Goal: Task Accomplishment & Management: Use online tool/utility

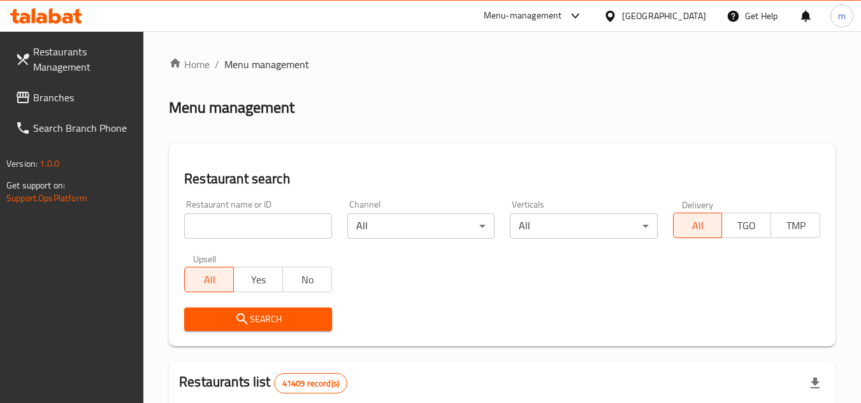
click at [62, 21] on icon at bounding box center [46, 15] width 72 height 15
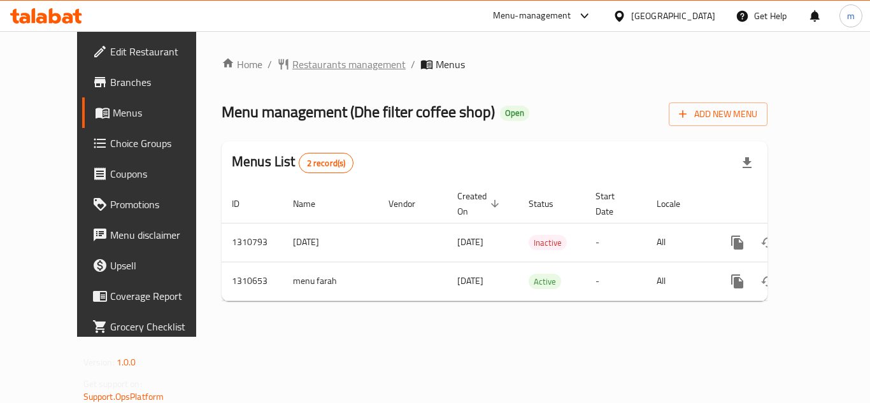
click at [316, 66] on span "Restaurants management" at bounding box center [348, 64] width 113 height 15
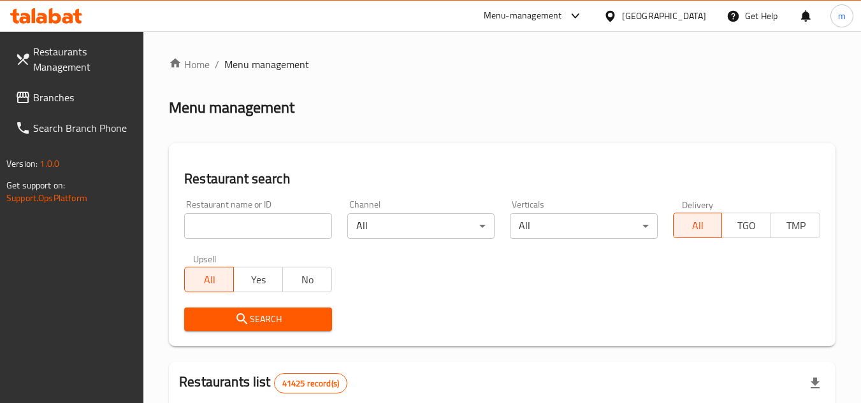
click at [229, 225] on div at bounding box center [430, 201] width 861 height 403
click at [229, 225] on input "search" at bounding box center [257, 225] width 147 height 25
paste input "705532"
type input "705532"
click button "Search" at bounding box center [257, 320] width 147 height 24
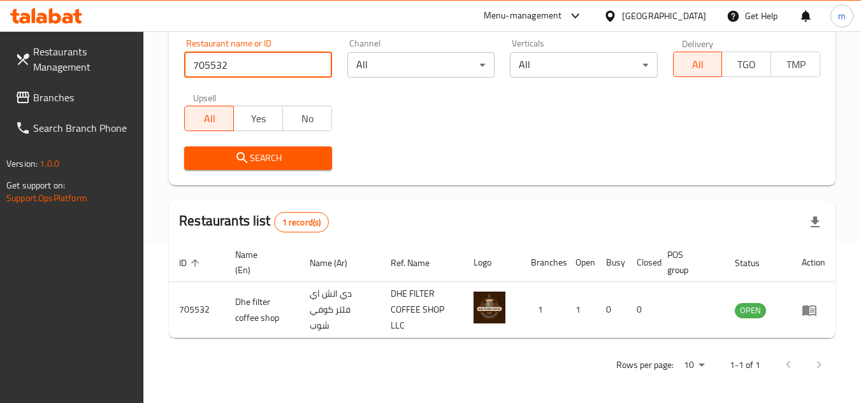
scroll to position [165, 0]
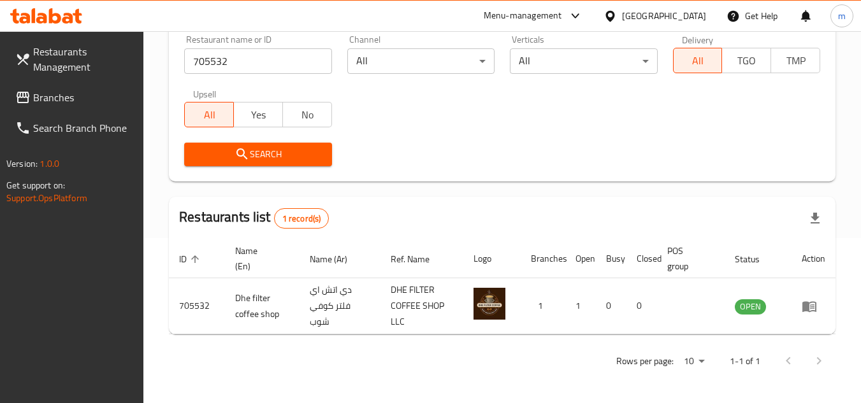
click at [657, 16] on div "[GEOGRAPHIC_DATA]" at bounding box center [664, 16] width 84 height 14
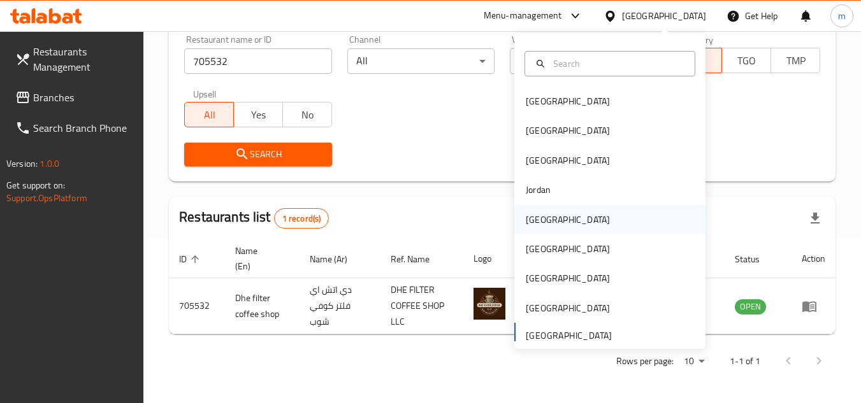
click at [526, 227] on div "Kuwait" at bounding box center [568, 220] width 84 height 14
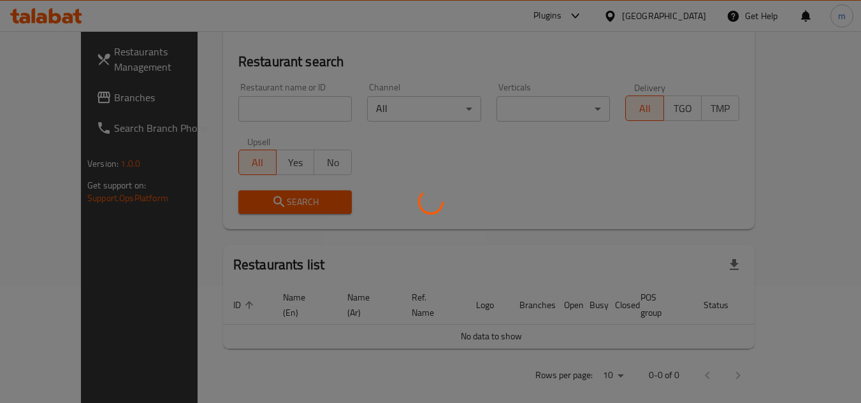
scroll to position [165, 0]
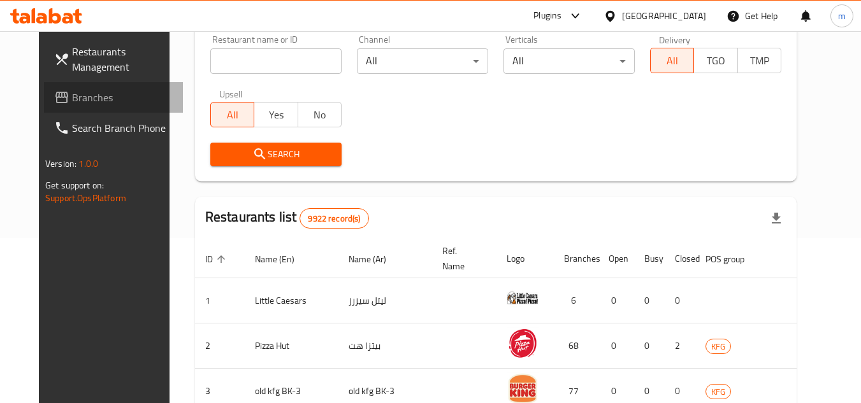
click at [77, 102] on span "Branches" at bounding box center [122, 97] width 101 height 15
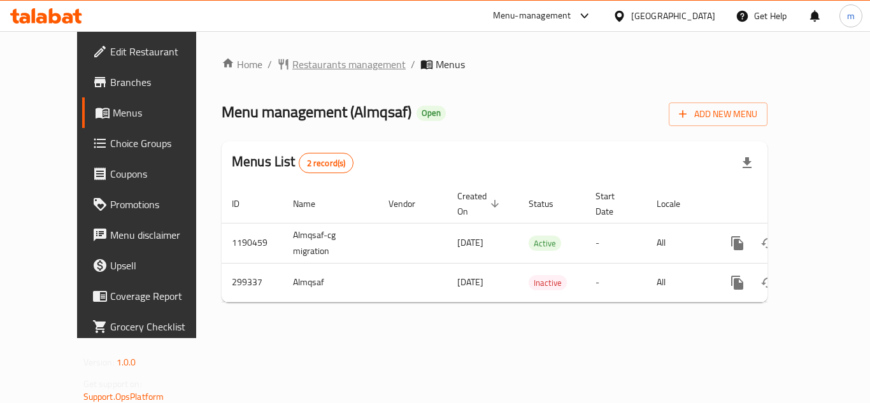
click at [316, 66] on span "Restaurants management" at bounding box center [348, 64] width 113 height 15
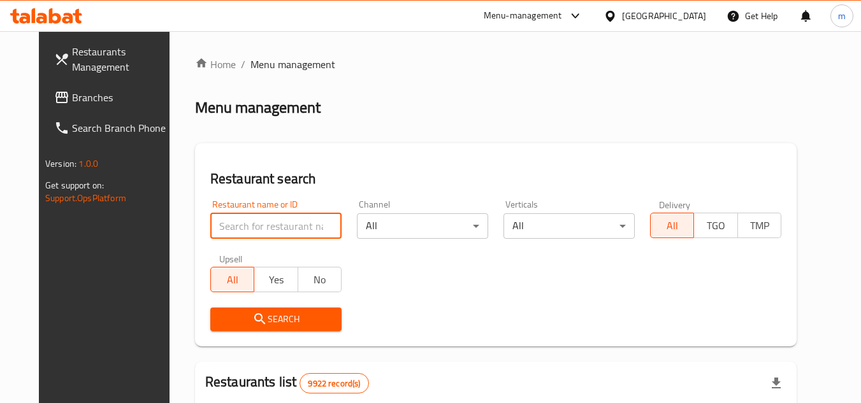
click at [271, 223] on input "search" at bounding box center [275, 225] width 131 height 25
paste input "628581"
type input "628581"
click button "Search" at bounding box center [275, 320] width 131 height 24
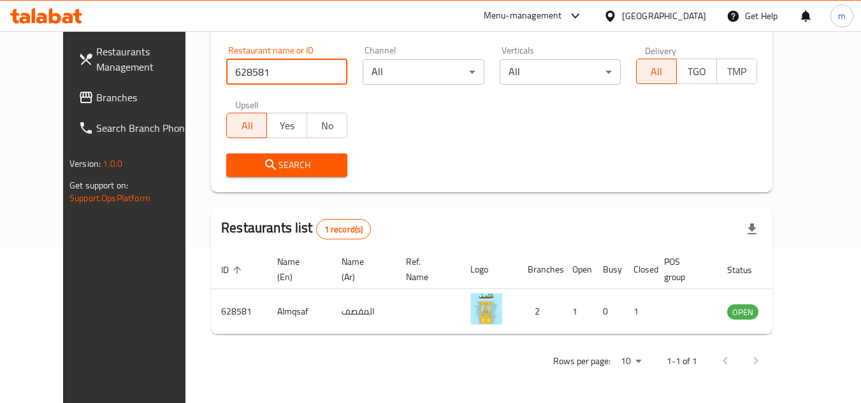
scroll to position [154, 0]
click at [678, 24] on div "[GEOGRAPHIC_DATA]" at bounding box center [654, 16] width 123 height 31
click at [614, 17] on icon at bounding box center [609, 15] width 9 height 11
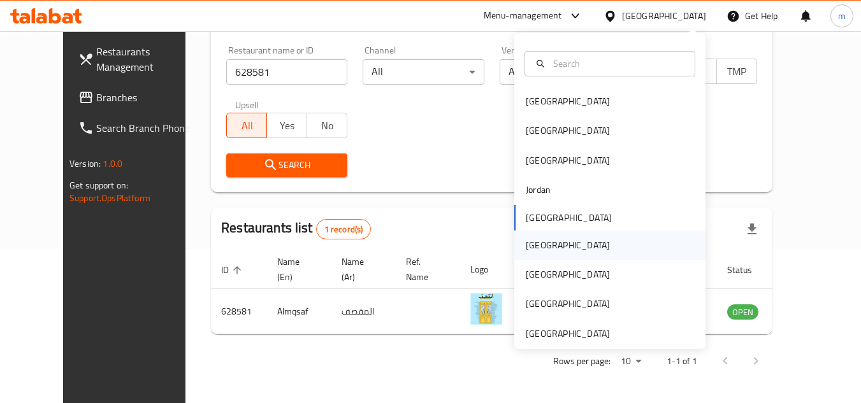
click at [542, 247] on div "Oman" at bounding box center [567, 245] width 104 height 29
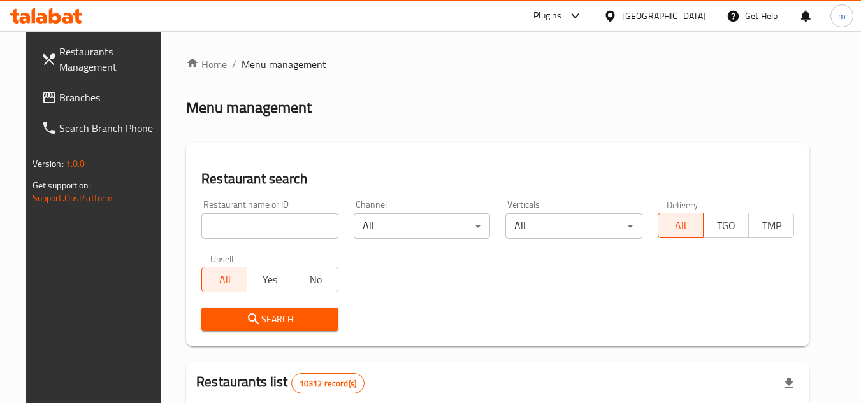
click at [71, 93] on span "Branches" at bounding box center [109, 97] width 101 height 15
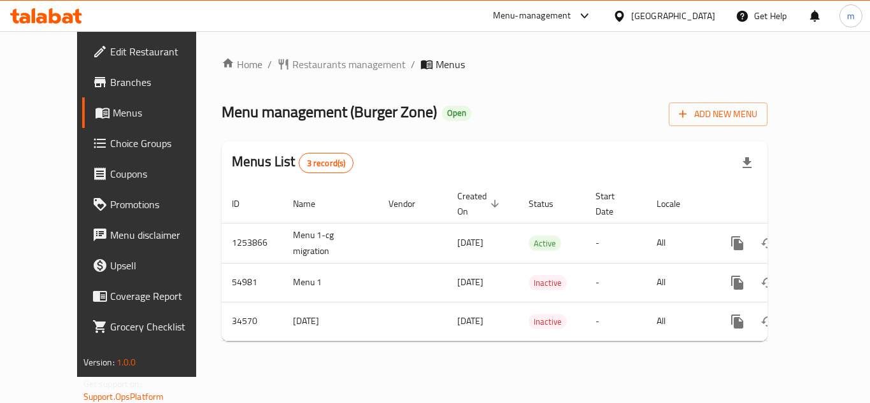
click at [663, 14] on div "[GEOGRAPHIC_DATA]" at bounding box center [664, 16] width 123 height 31
click at [626, 14] on icon at bounding box center [619, 16] width 13 height 13
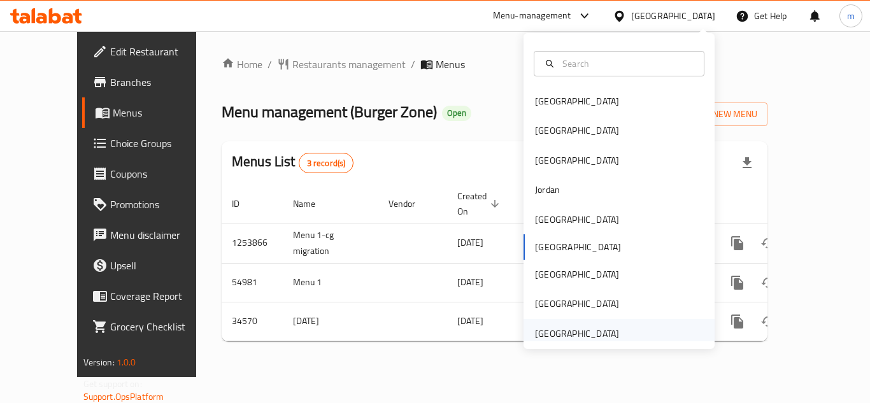
click at [581, 334] on div "[GEOGRAPHIC_DATA]" at bounding box center [577, 334] width 84 height 14
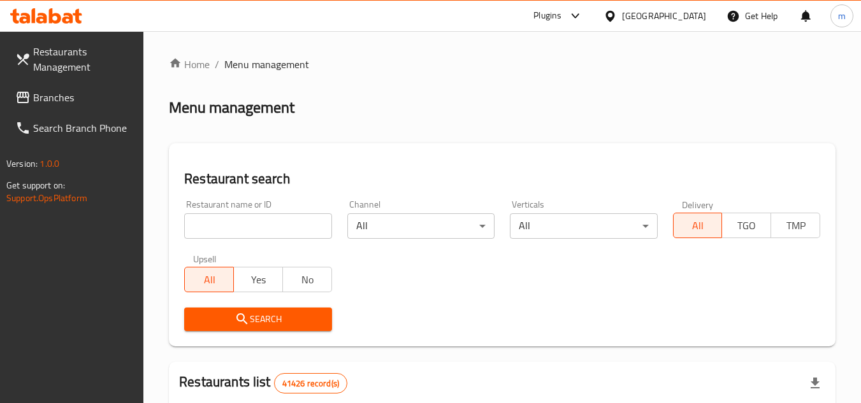
click at [232, 227] on input "search" at bounding box center [257, 225] width 147 height 25
click at [56, 87] on link "Branches" at bounding box center [74, 97] width 139 height 31
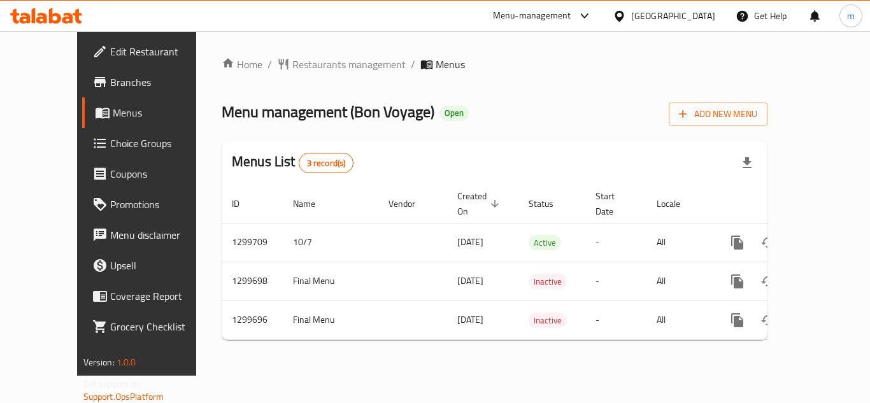
click at [389, 129] on div "Home / Restaurants management / Menus Menu management ( Bon Voyage ) Open Add N…" at bounding box center [495, 204] width 546 height 294
click at [338, 70] on span "Restaurants management" at bounding box center [348, 64] width 113 height 15
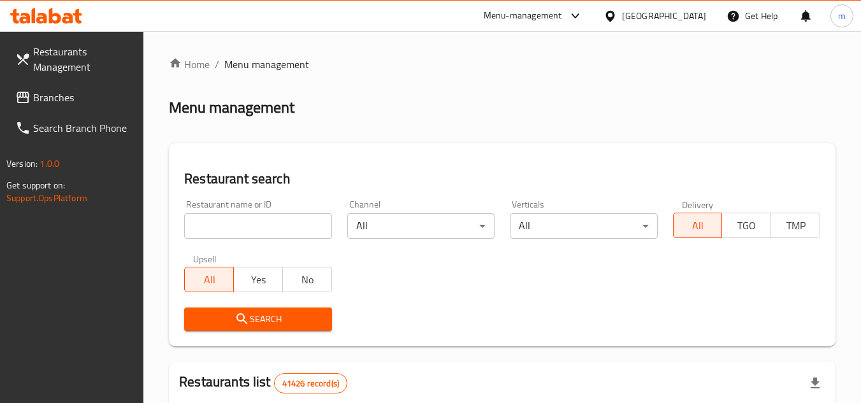
click at [268, 227] on input "search" at bounding box center [257, 225] width 147 height 25
paste input "681453"
type input "681453"
click button "Search" at bounding box center [257, 320] width 147 height 24
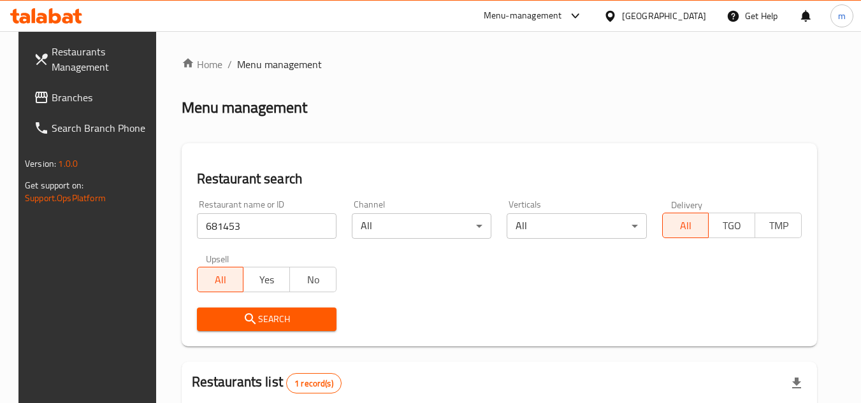
click at [648, 12] on div "[GEOGRAPHIC_DATA]" at bounding box center [664, 16] width 84 height 14
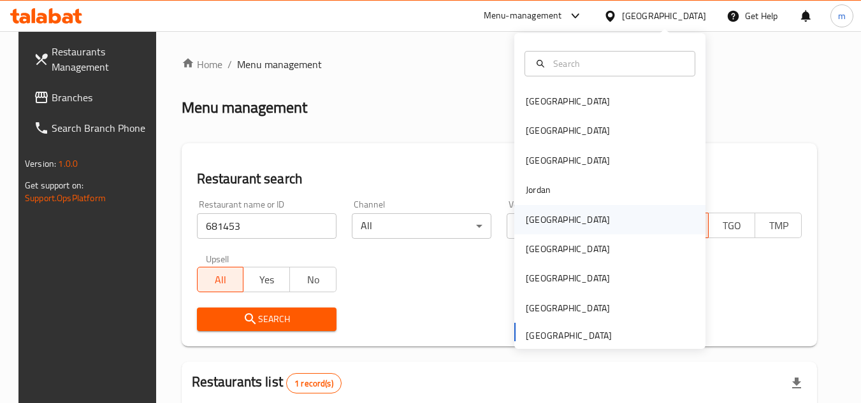
click at [534, 233] on div "[GEOGRAPHIC_DATA]" at bounding box center [567, 219] width 104 height 29
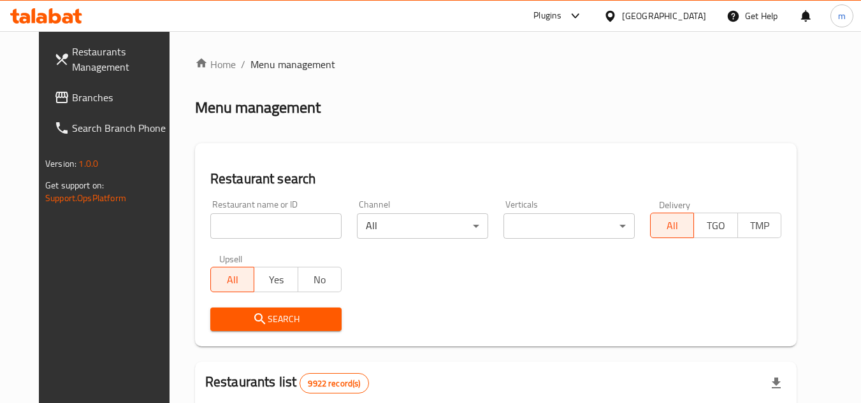
click at [55, 100] on icon at bounding box center [61, 97] width 13 height 11
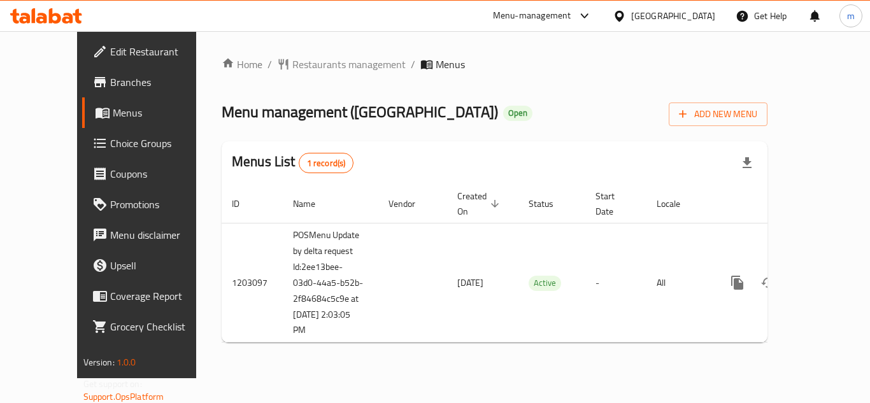
click at [282, 75] on div "Home / Restaurants management / Menus Menu management ( [GEOGRAPHIC_DATA] ) Ope…" at bounding box center [495, 205] width 546 height 296
click at [293, 65] on span "Restaurants management" at bounding box center [348, 64] width 113 height 15
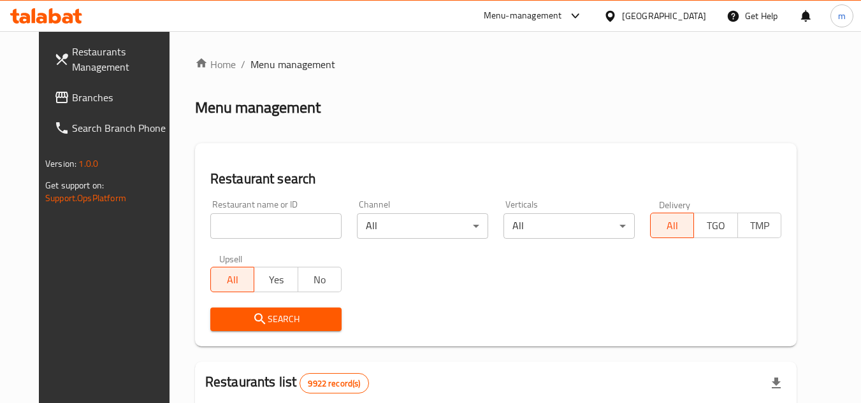
click at [252, 228] on input "search" at bounding box center [275, 225] width 131 height 25
paste input "669488"
type input "669488"
click button "Search" at bounding box center [275, 320] width 131 height 24
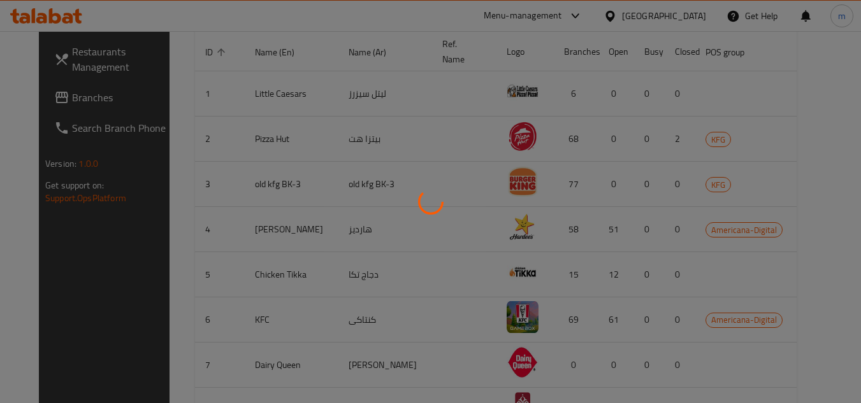
scroll to position [165, 0]
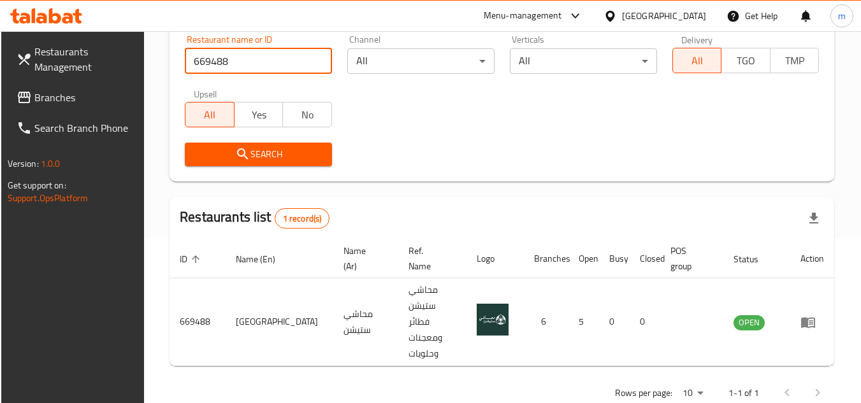
click at [687, 18] on div "[GEOGRAPHIC_DATA]" at bounding box center [664, 16] width 84 height 14
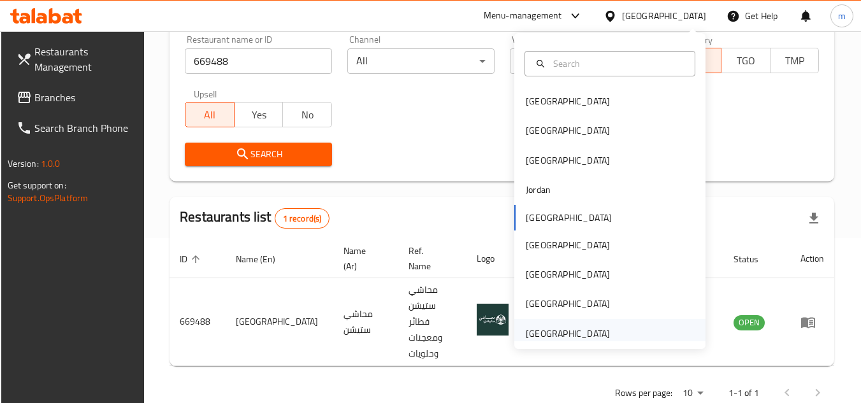
click at [556, 340] on div "[GEOGRAPHIC_DATA]" at bounding box center [568, 334] width 84 height 14
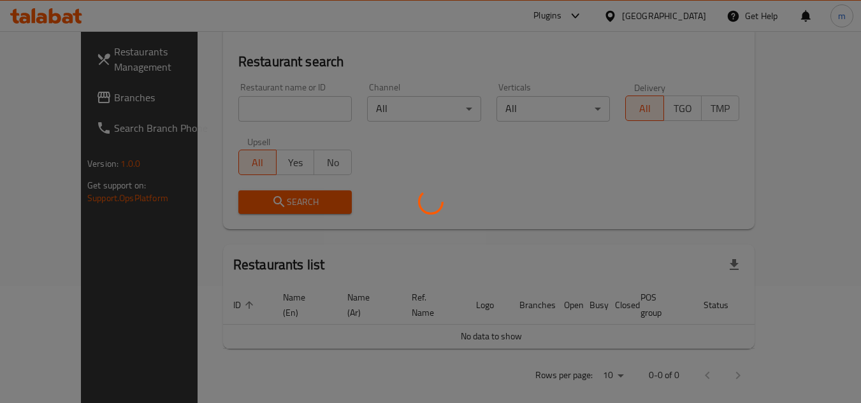
scroll to position [165, 0]
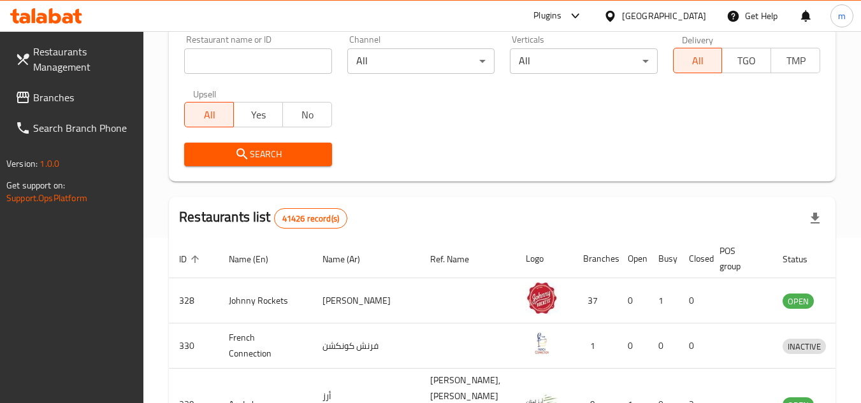
click at [237, 62] on input "search" at bounding box center [257, 60] width 147 height 25
click at [57, 104] on span "Branches" at bounding box center [83, 97] width 101 height 15
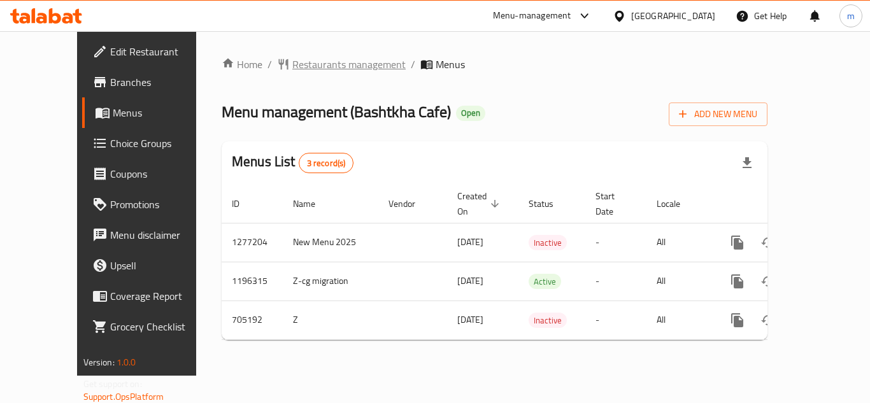
click at [313, 63] on span "Restaurants management" at bounding box center [348, 64] width 113 height 15
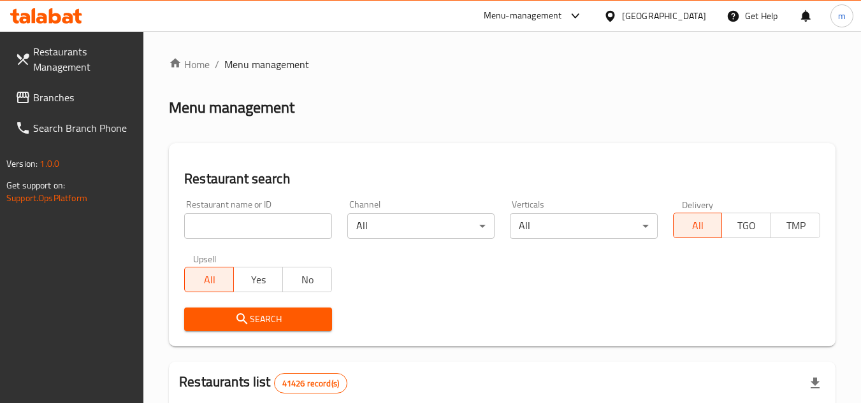
click at [226, 220] on div at bounding box center [430, 201] width 861 height 403
click at [226, 220] on input "search" at bounding box center [257, 225] width 147 height 25
paste input "644624"
type input "644624"
click button "Search" at bounding box center [257, 320] width 147 height 24
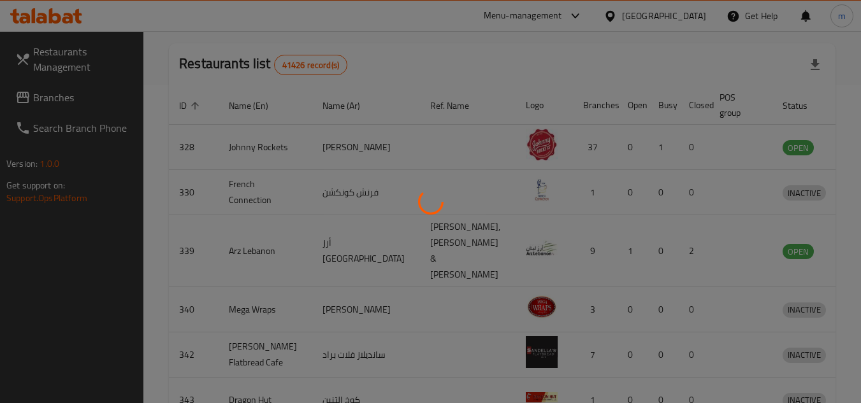
scroll to position [154, 0]
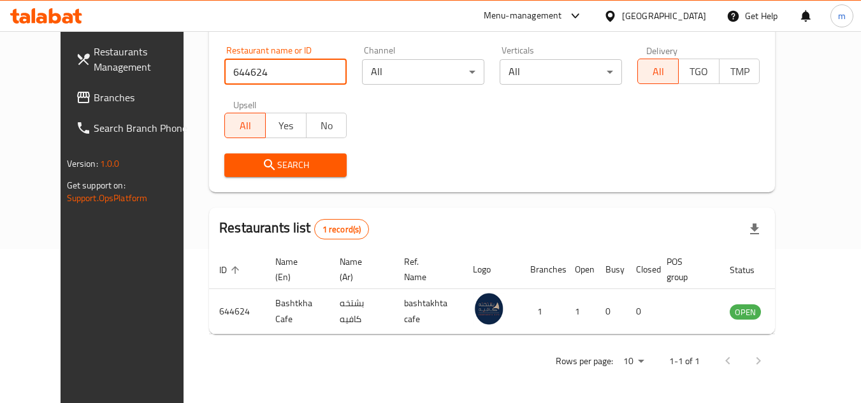
click at [652, 18] on div "United Arab Emirates" at bounding box center [664, 16] width 84 height 14
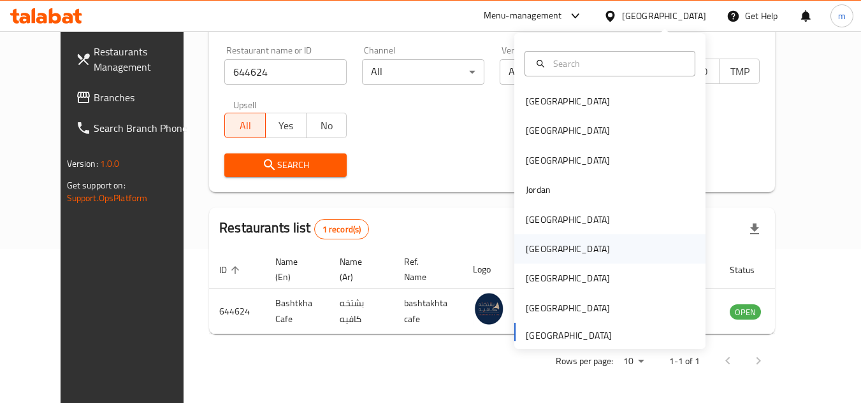
click at [535, 252] on div "[GEOGRAPHIC_DATA]" at bounding box center [568, 249] width 84 height 14
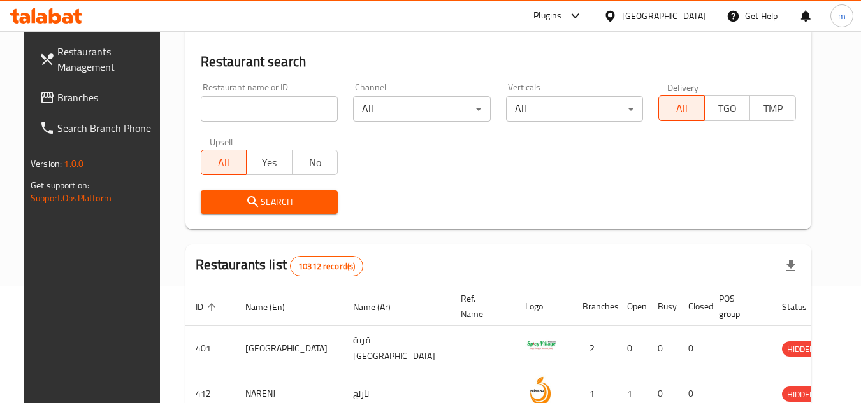
scroll to position [154, 0]
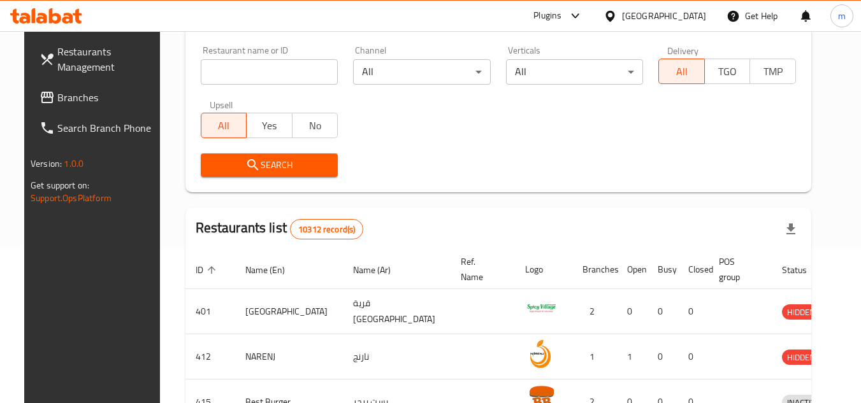
drag, startPoint x: 10, startPoint y: 81, endPoint x: 36, endPoint y: 92, distance: 27.9
click at [29, 81] on link "Restaurants Management" at bounding box center [98, 59] width 139 height 46
click at [57, 92] on span "Branches" at bounding box center [107, 97] width 101 height 15
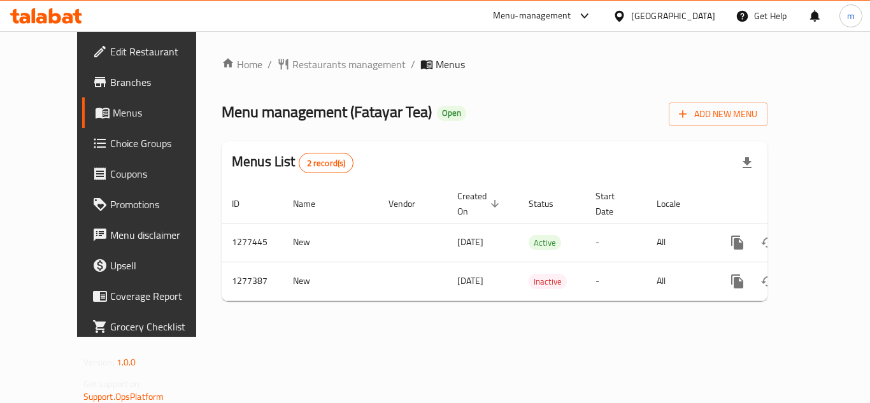
click at [322, 52] on div "Home / Restaurants management / Menus Menu management ( Fatayar Tea ) Open Add …" at bounding box center [494, 184] width 597 height 306
click at [322, 61] on span "Restaurants management" at bounding box center [348, 64] width 113 height 15
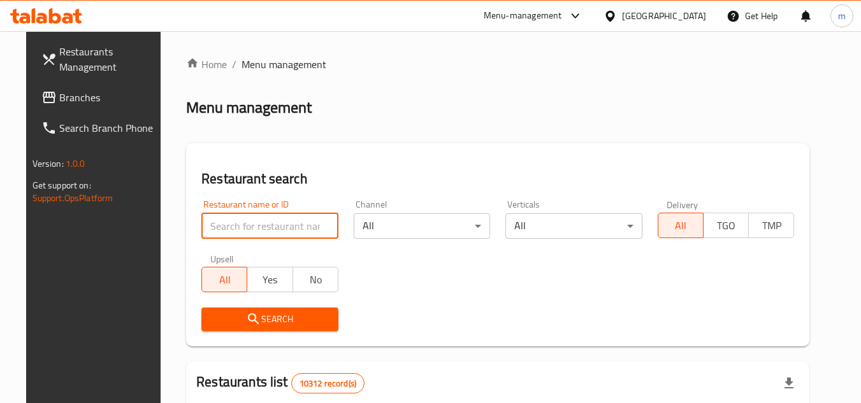
click at [231, 226] on input "search" at bounding box center [269, 225] width 137 height 25
paste input "692441"
type input "692441"
click button "Search" at bounding box center [269, 320] width 137 height 24
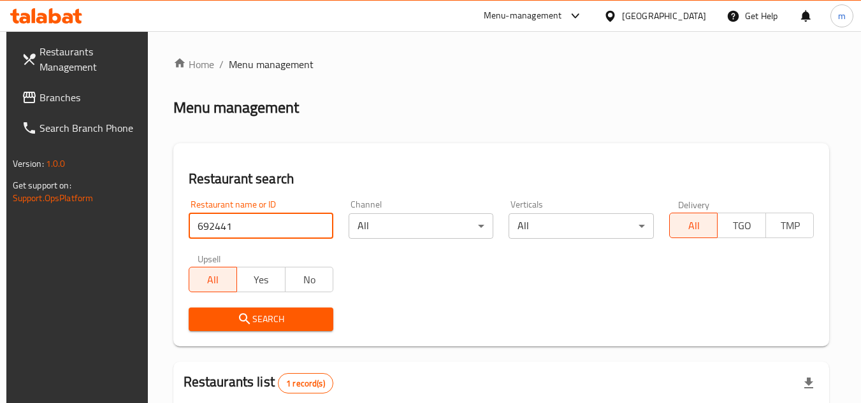
scroll to position [154, 0]
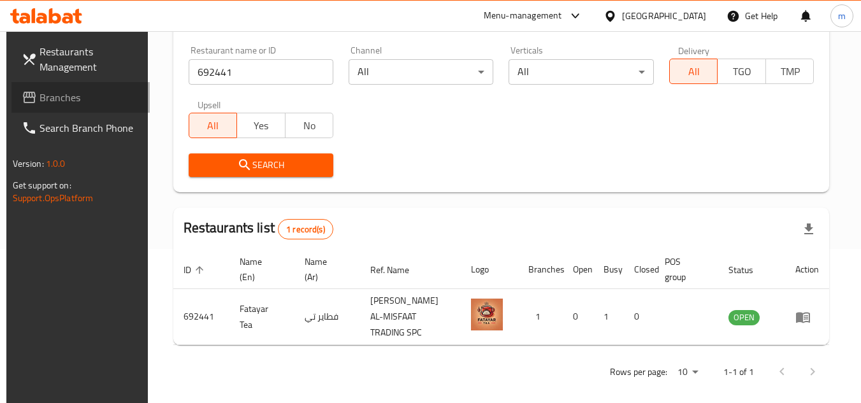
click at [87, 111] on link "Branches" at bounding box center [80, 97] width 139 height 31
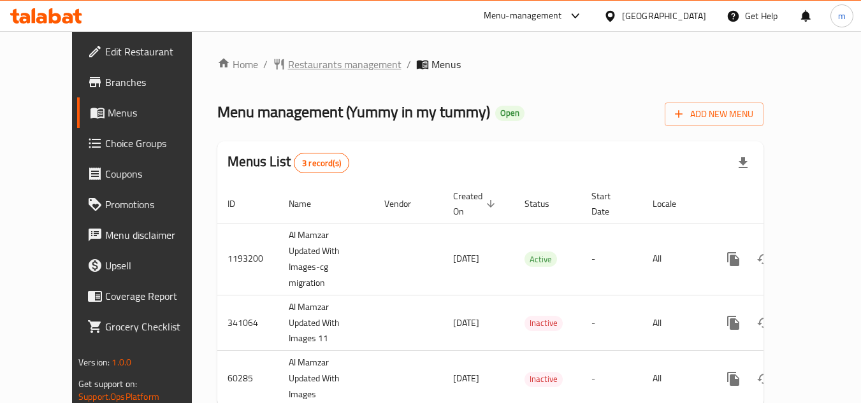
click at [307, 66] on span "Restaurants management" at bounding box center [344, 64] width 113 height 15
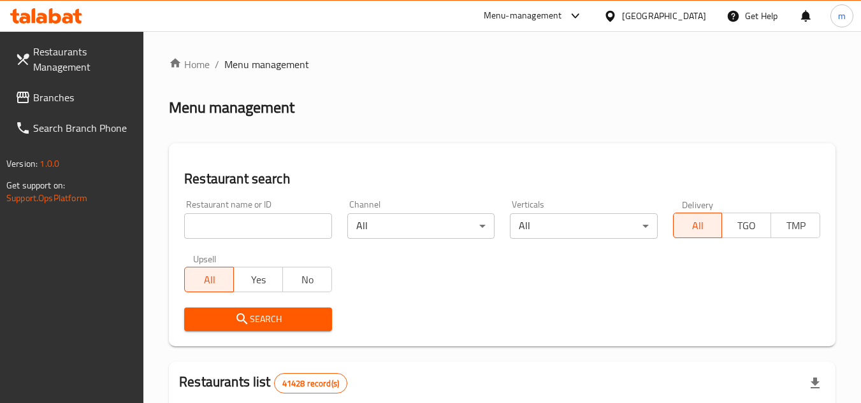
click at [226, 228] on input "search" at bounding box center [257, 225] width 147 height 25
paste input "17474"
type input "17474"
click button "Search" at bounding box center [257, 320] width 147 height 24
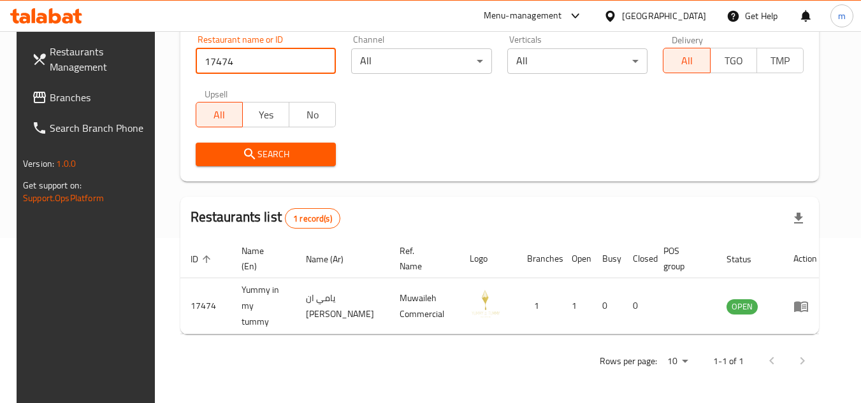
scroll to position [154, 0]
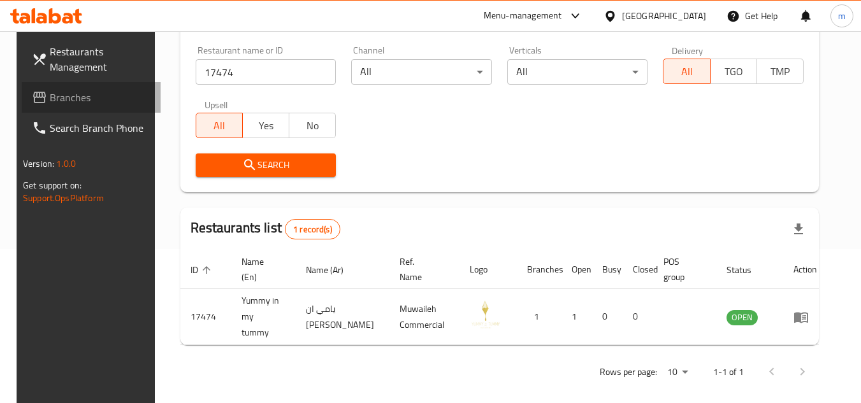
click at [50, 99] on span "Branches" at bounding box center [100, 97] width 101 height 15
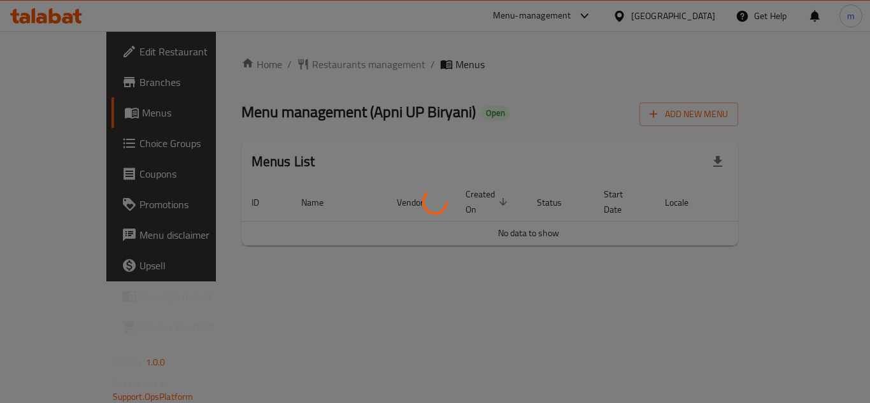
click at [309, 66] on div at bounding box center [435, 201] width 870 height 403
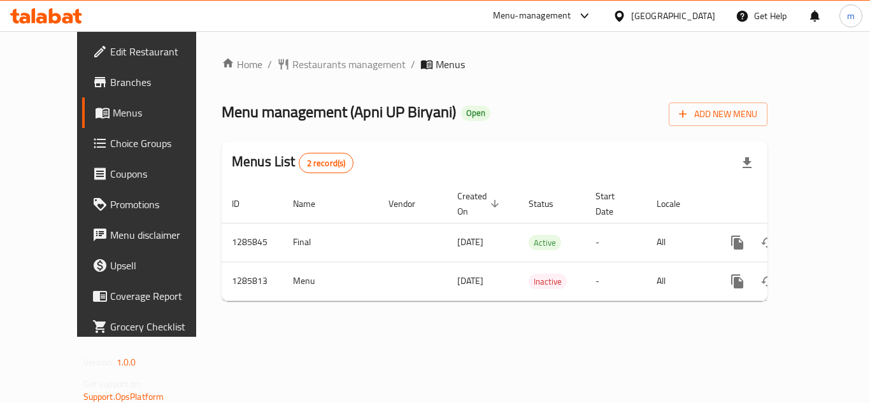
click at [309, 66] on span "Restaurants management" at bounding box center [348, 64] width 113 height 15
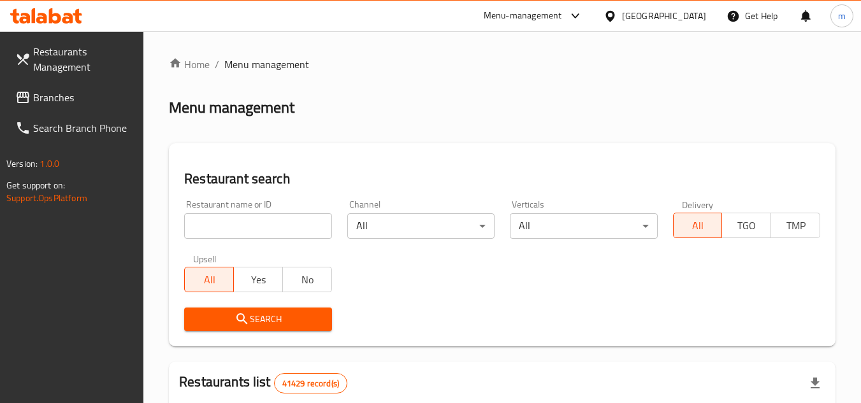
click at [249, 210] on div "Restaurant name or ID Restaurant name or ID" at bounding box center [257, 219] width 147 height 39
click at [248, 219] on input "search" at bounding box center [257, 225] width 147 height 25
paste input "696053"
type input "696053"
click button "Search" at bounding box center [257, 320] width 147 height 24
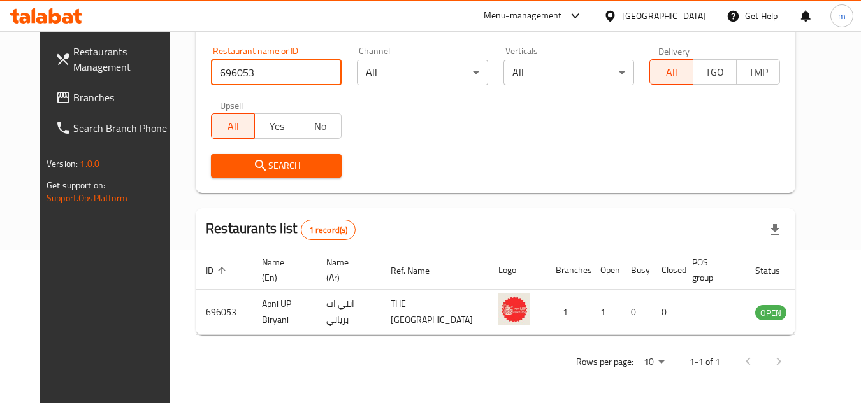
scroll to position [154, 0]
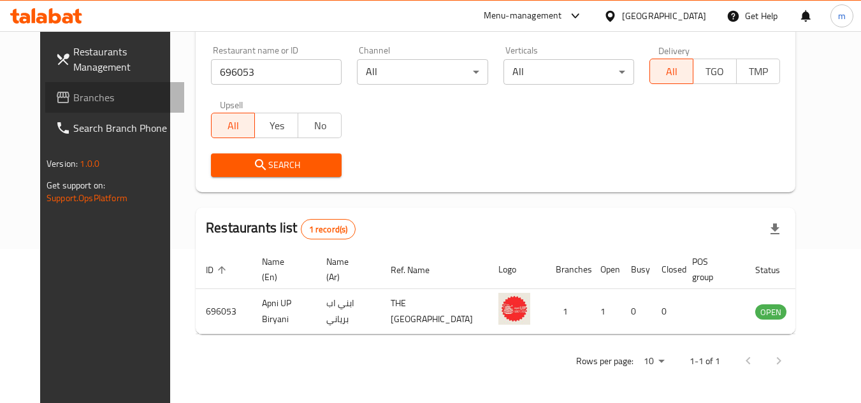
click at [73, 105] on span "Branches" at bounding box center [123, 97] width 101 height 15
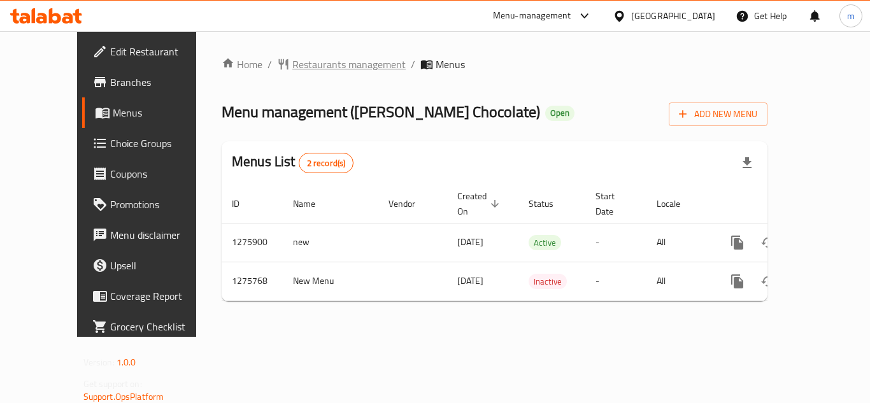
click at [312, 70] on span "Restaurants management" at bounding box center [348, 64] width 113 height 15
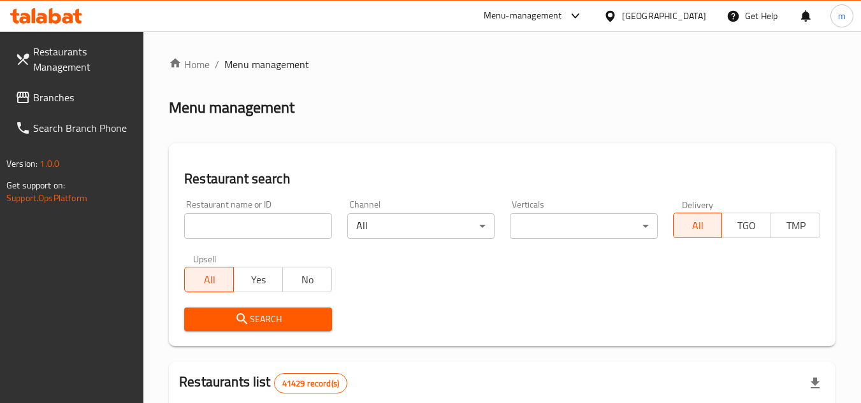
click at [249, 233] on input "search" at bounding box center [257, 225] width 147 height 25
paste input "691684"
type input "691684"
click button "Search" at bounding box center [257, 320] width 147 height 24
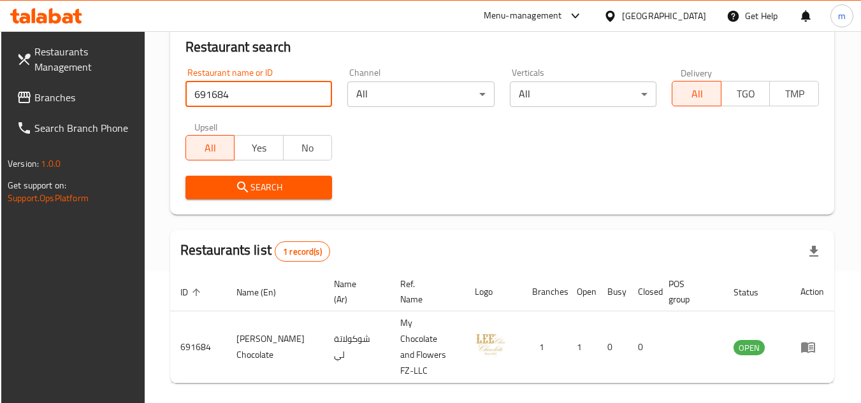
scroll to position [154, 0]
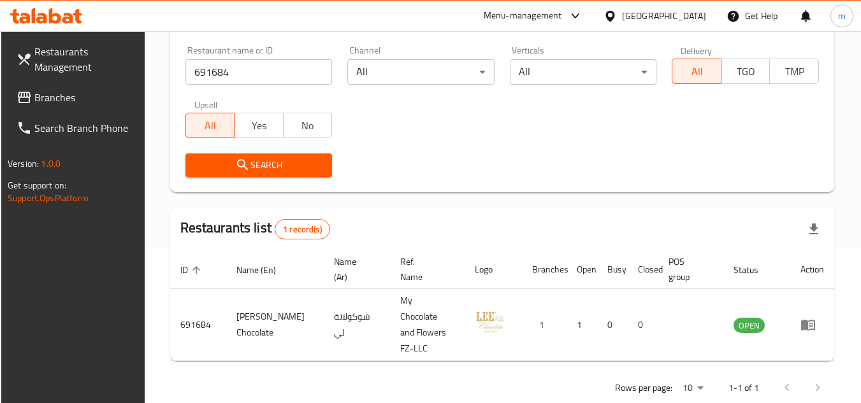
click at [676, 13] on div "United Arab Emirates" at bounding box center [664, 16] width 84 height 14
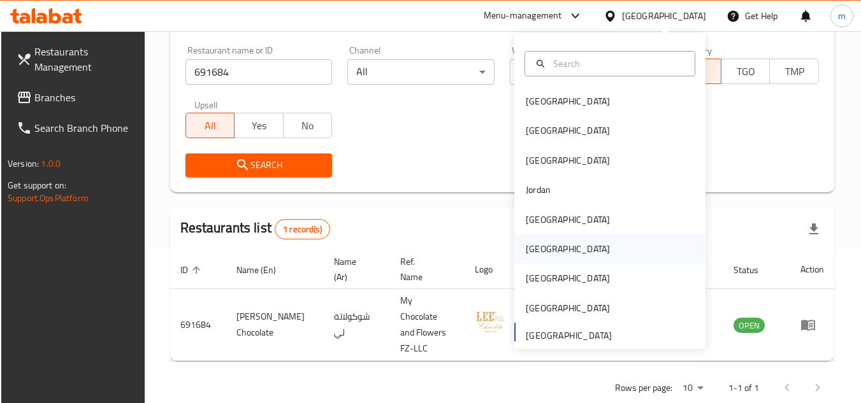
click at [547, 246] on div "Oman" at bounding box center [567, 248] width 104 height 29
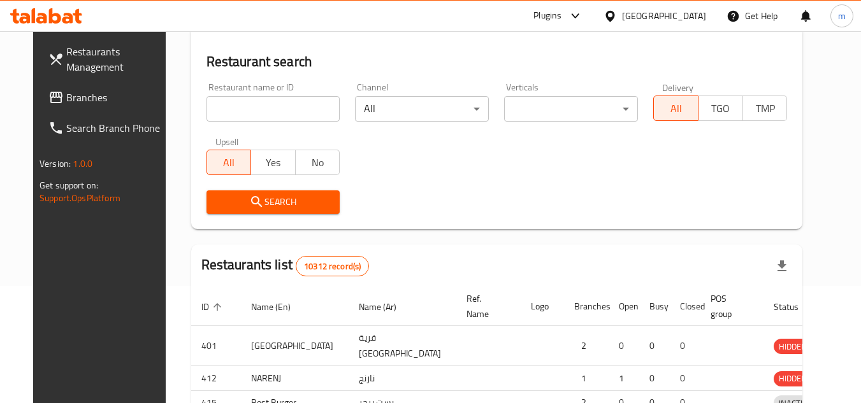
scroll to position [154, 0]
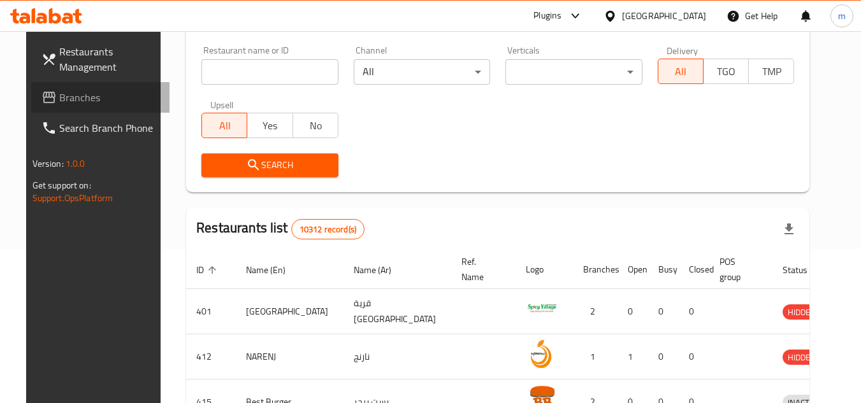
click at [68, 90] on span "Branches" at bounding box center [109, 97] width 101 height 15
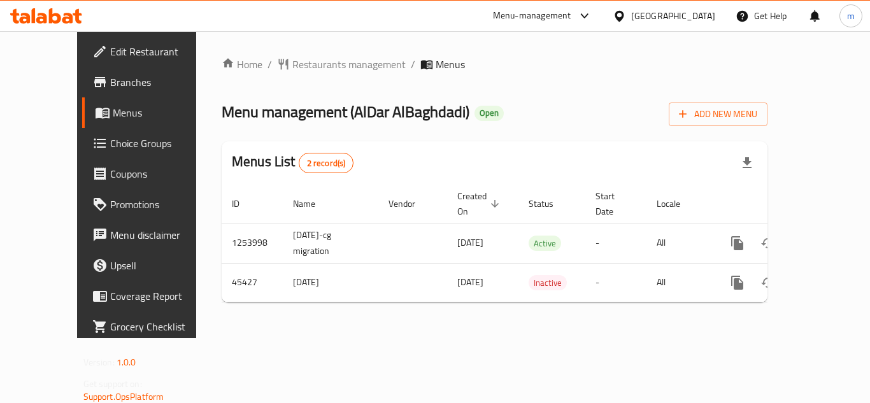
click at [631, 10] on div at bounding box center [622, 16] width 18 height 14
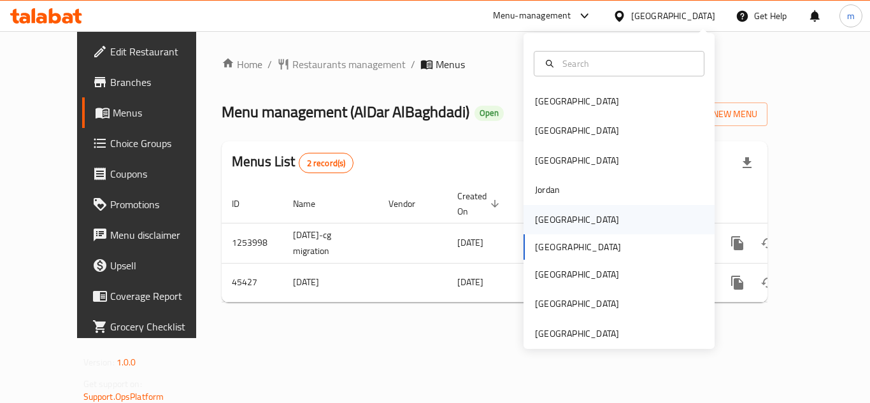
click at [556, 226] on div "[GEOGRAPHIC_DATA]" at bounding box center [577, 219] width 104 height 29
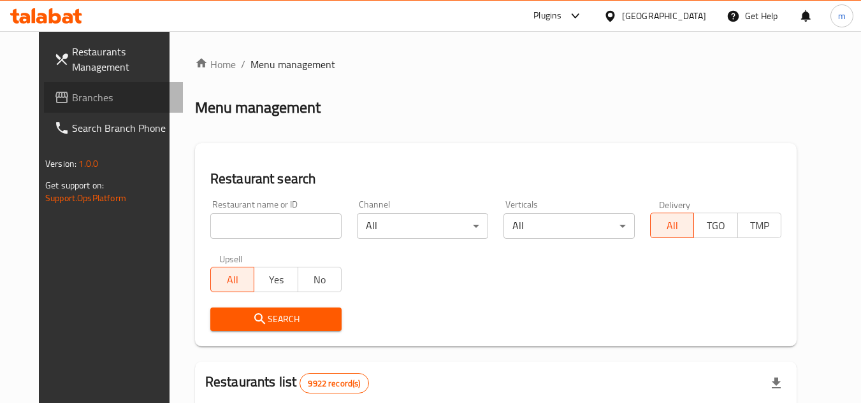
click at [100, 106] on link "Branches" at bounding box center [113, 97] width 139 height 31
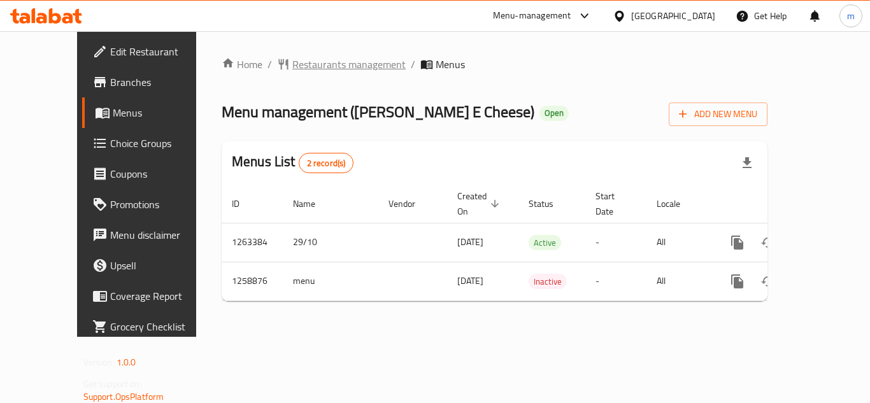
click at [305, 60] on span "Restaurants management" at bounding box center [348, 64] width 113 height 15
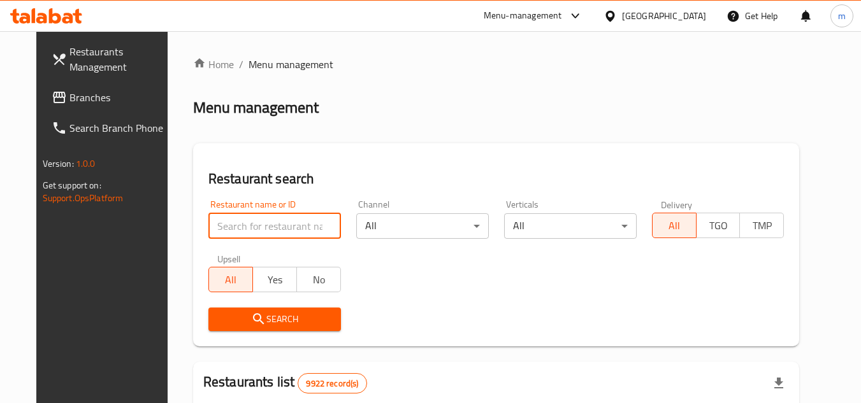
click at [250, 227] on input "search" at bounding box center [274, 225] width 133 height 25
paste input "684200"
type input "684200"
click button "Search" at bounding box center [274, 320] width 133 height 24
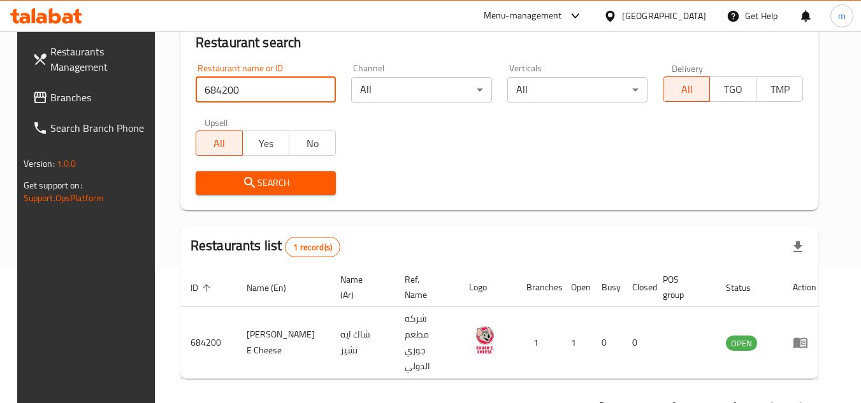
scroll to position [154, 0]
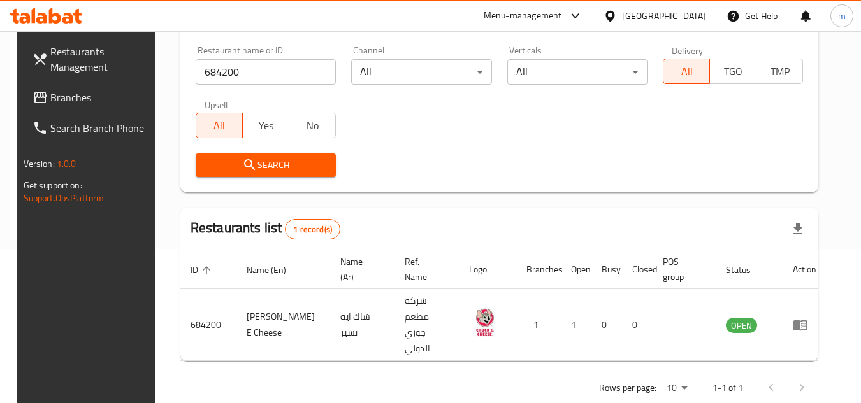
click at [80, 99] on span "Branches" at bounding box center [100, 97] width 101 height 15
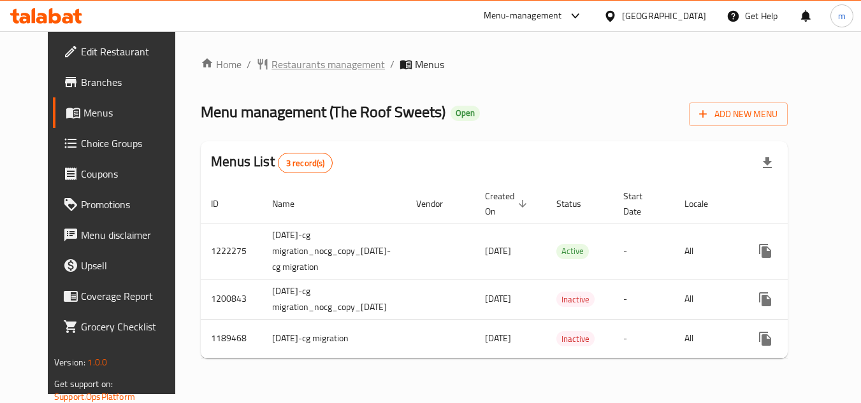
click at [324, 61] on span "Restaurants management" at bounding box center [327, 64] width 113 height 15
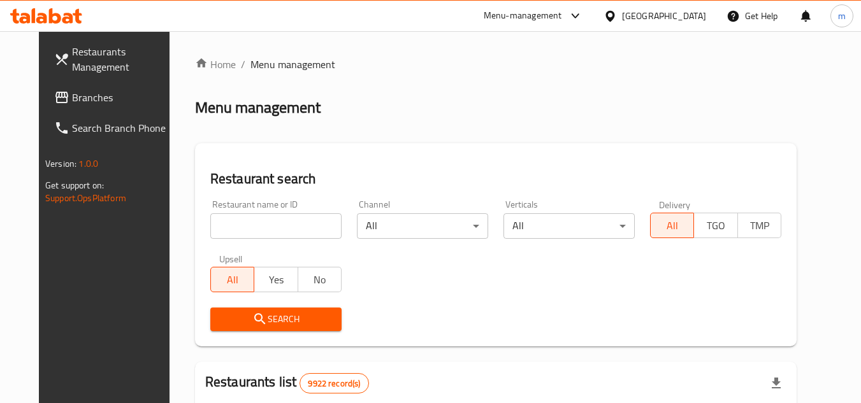
click at [237, 222] on div at bounding box center [430, 201] width 861 height 403
click at [237, 222] on input "search" at bounding box center [275, 225] width 131 height 25
paste input "638663"
type input "638663"
click button "Search" at bounding box center [275, 320] width 131 height 24
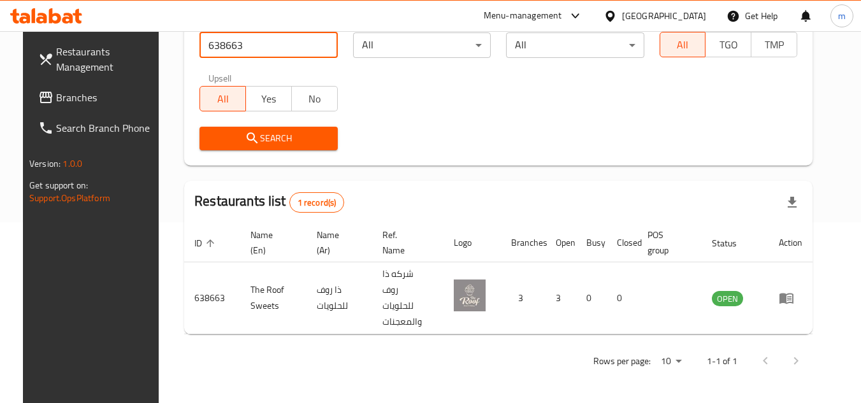
scroll to position [165, 0]
